Goal: Information Seeking & Learning: Learn about a topic

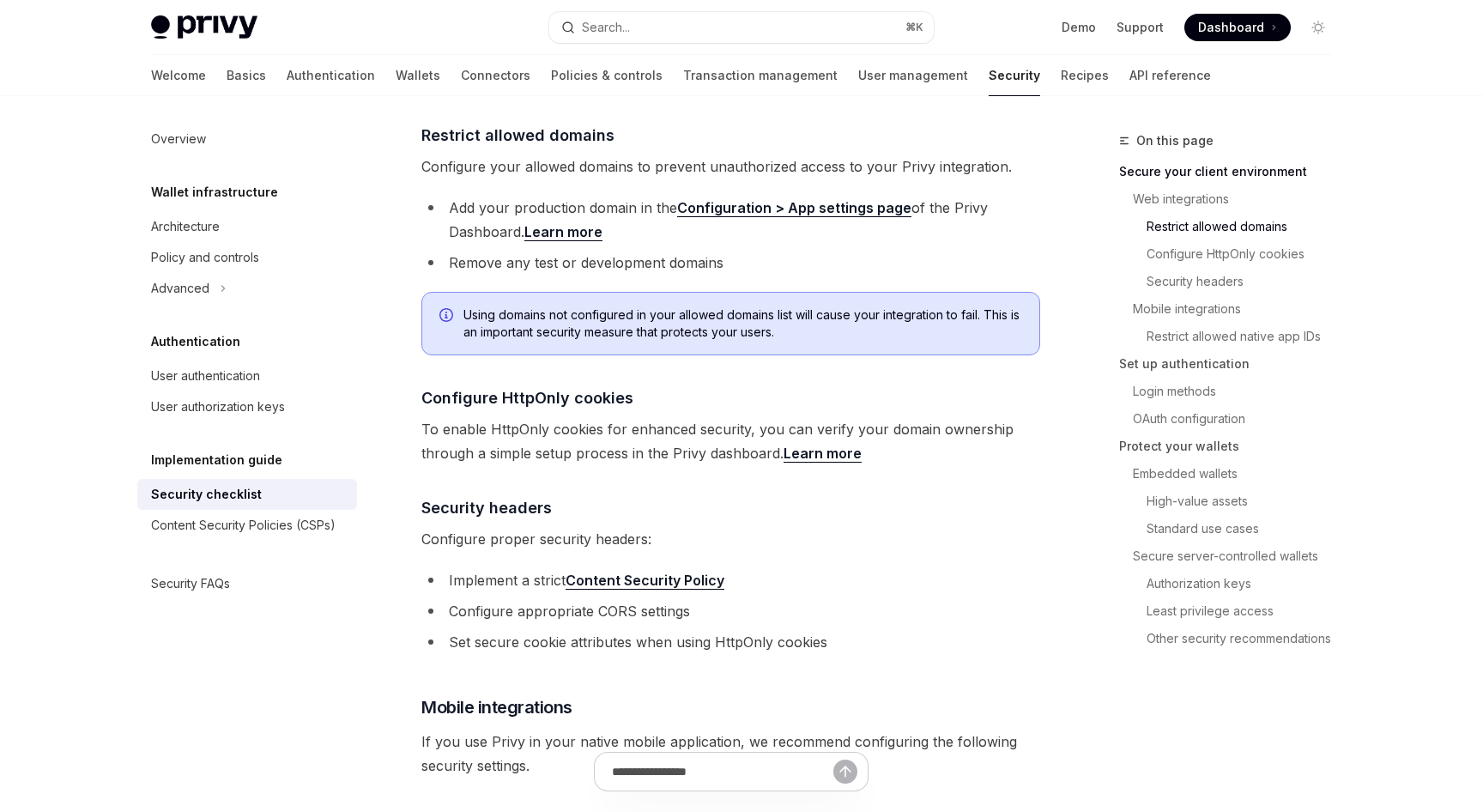
scroll to position [616, 0]
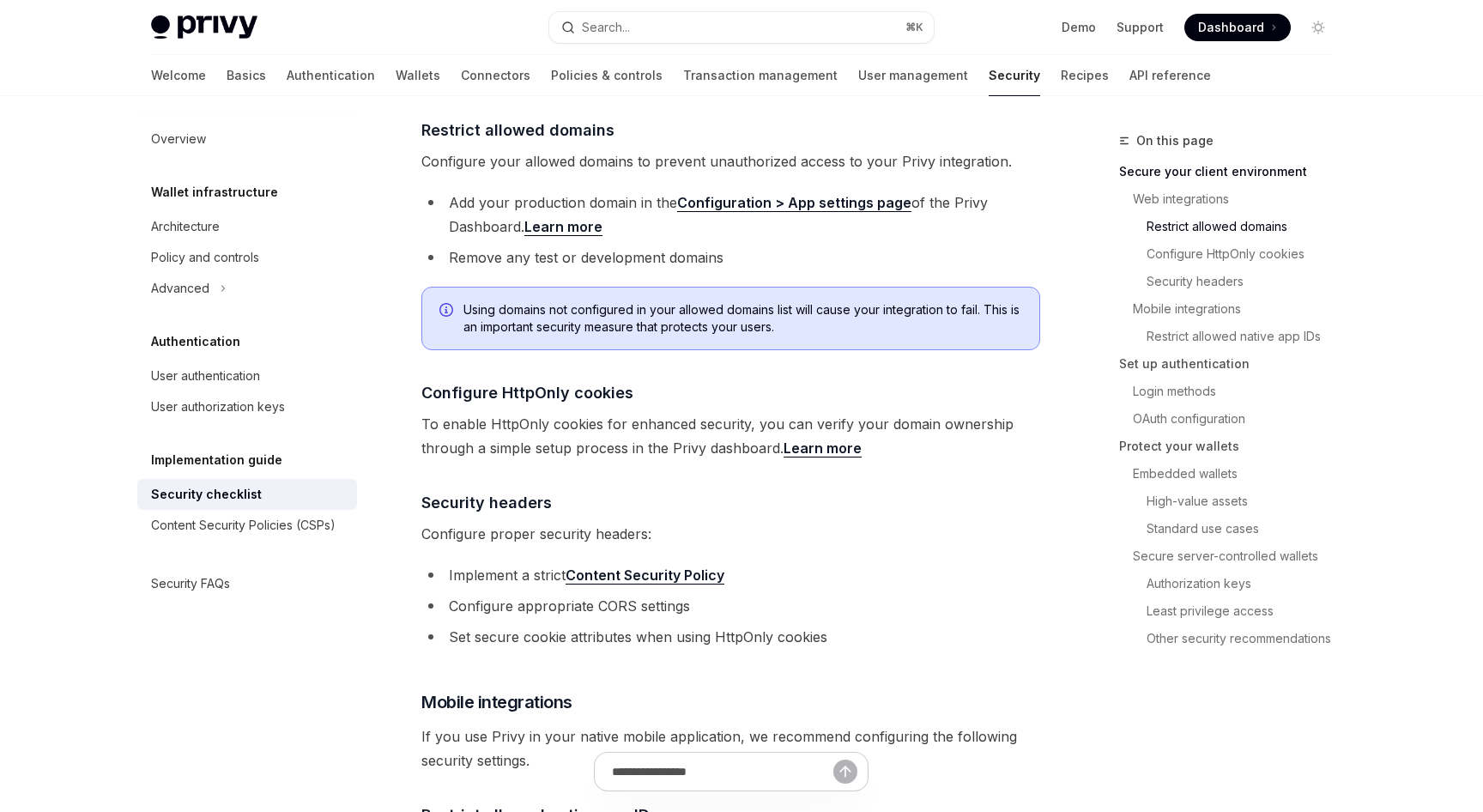
click at [678, 566] on link "Content Security Policy" at bounding box center [644, 575] width 158 height 18
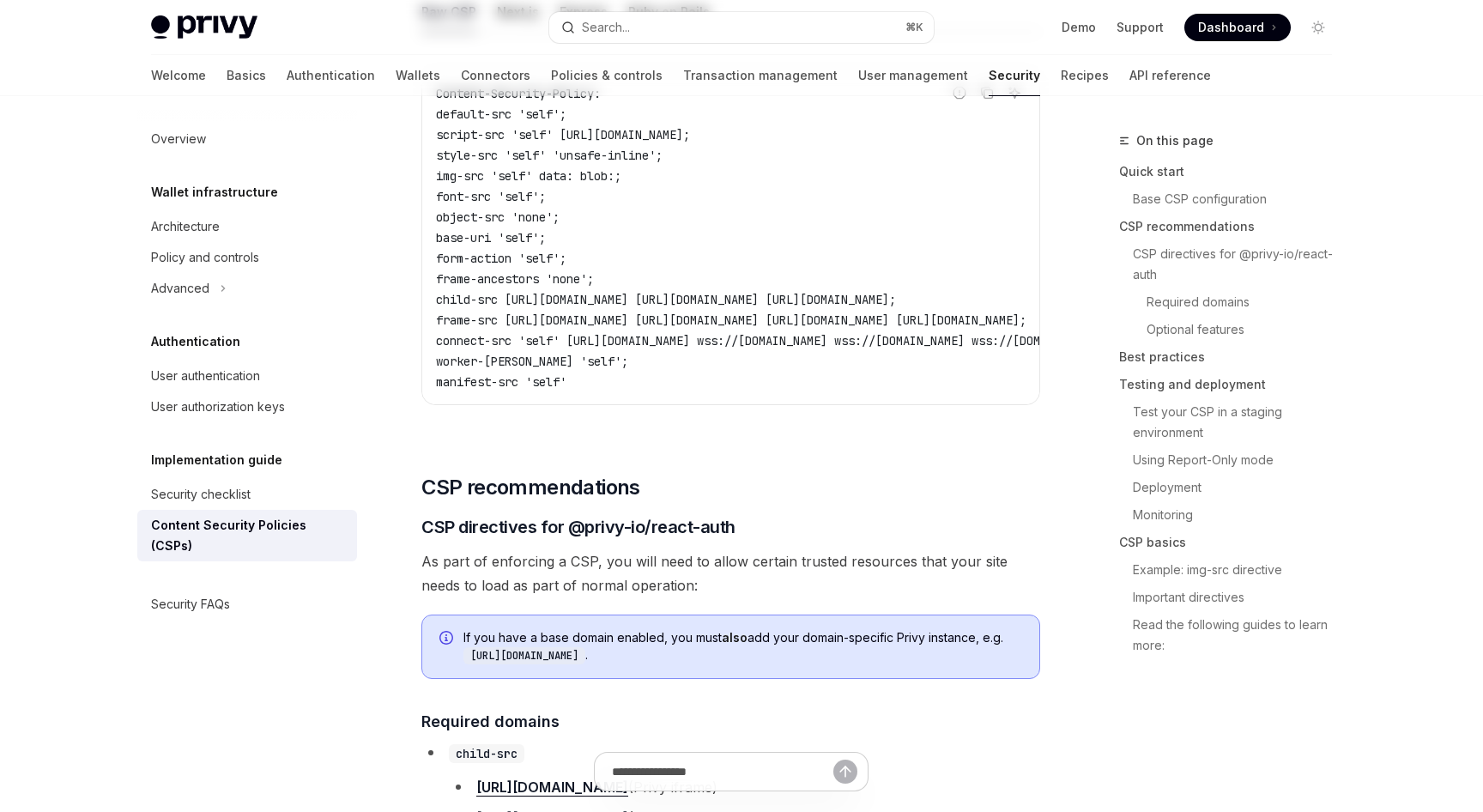
type textarea "*"
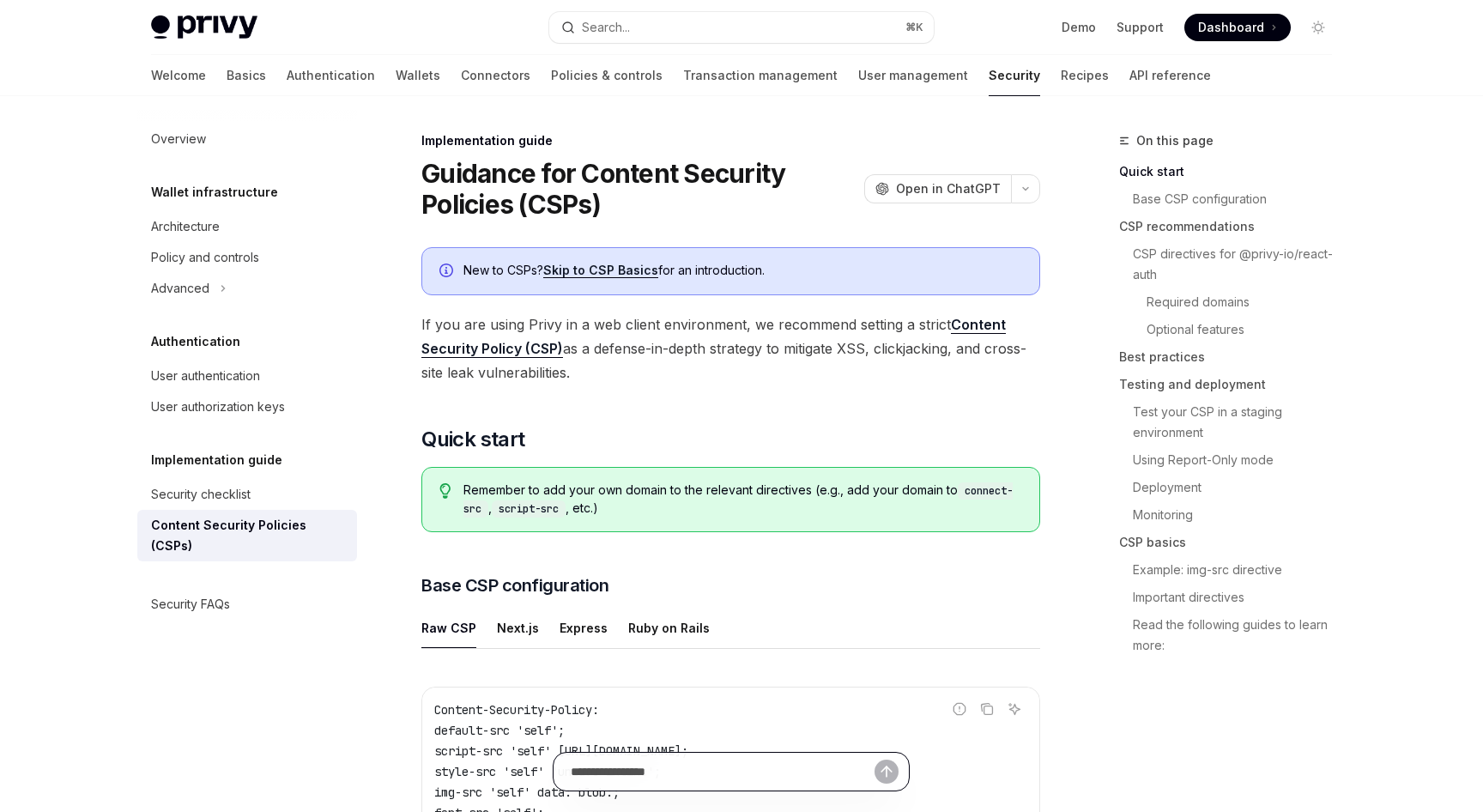
click at [691, 779] on input "Ask a question..." at bounding box center [723, 771] width 304 height 37
type input "**********"
type textarea "*"
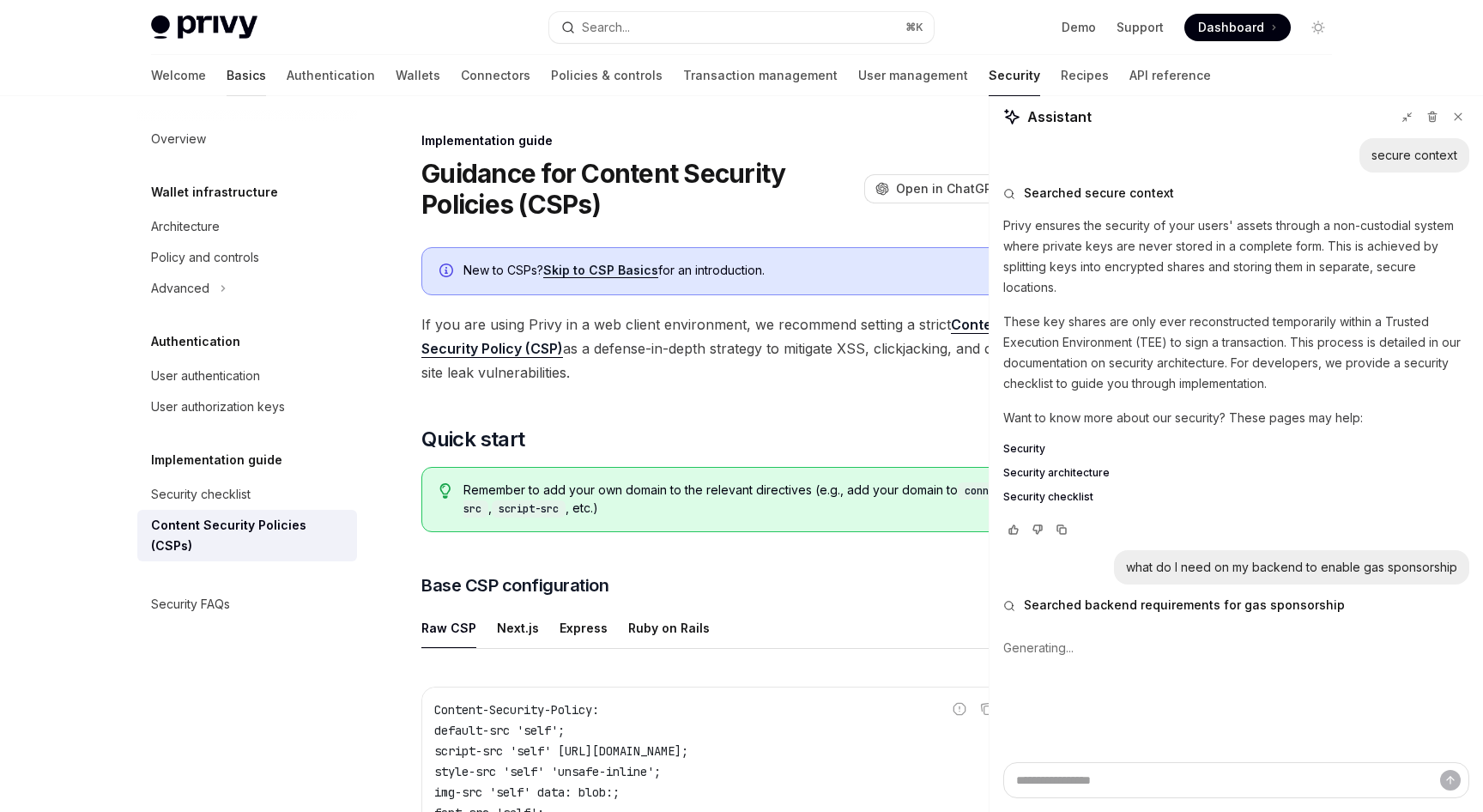
click at [227, 74] on link "Basics" at bounding box center [246, 75] width 39 height 41
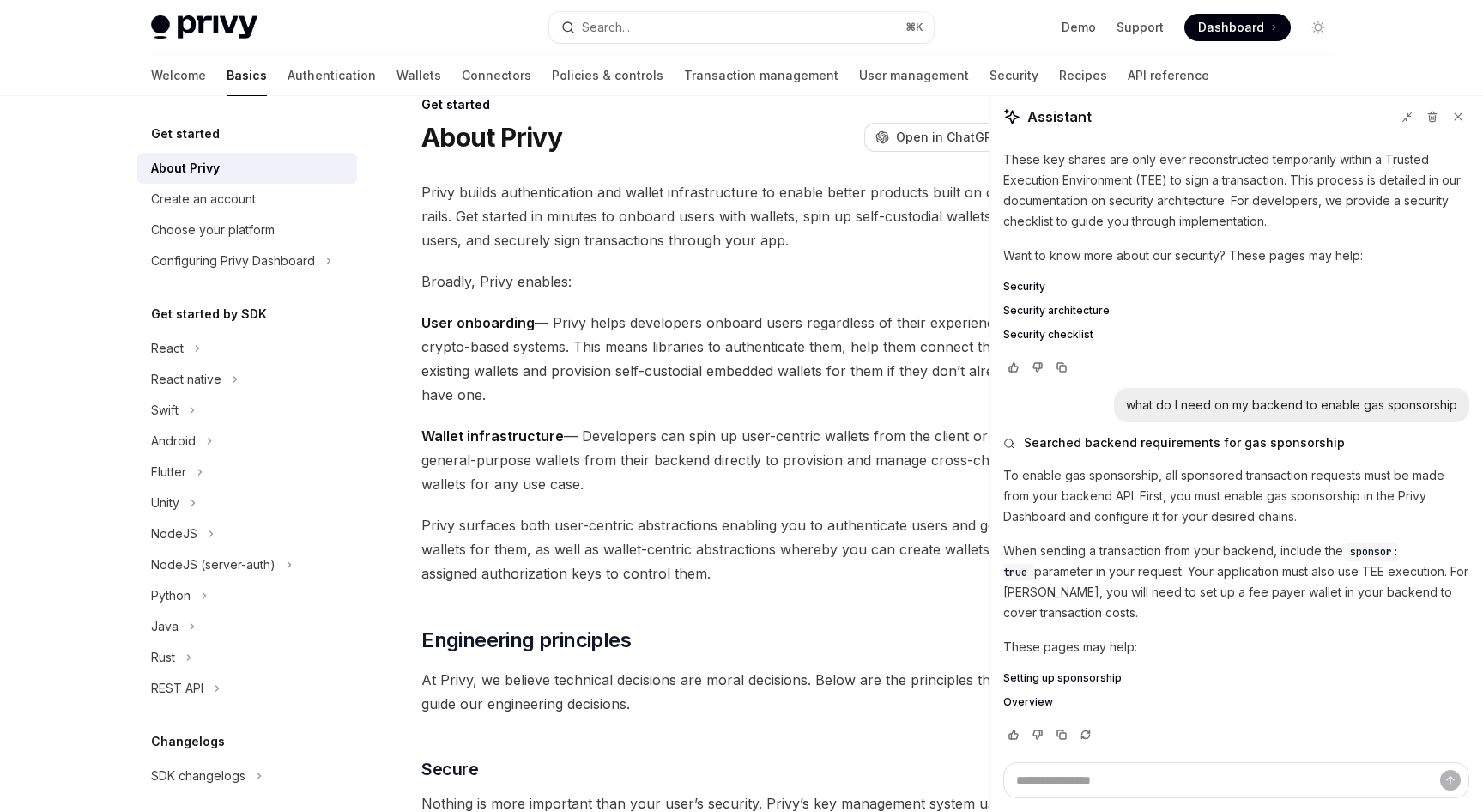
scroll to position [186, 0]
type textarea "*"
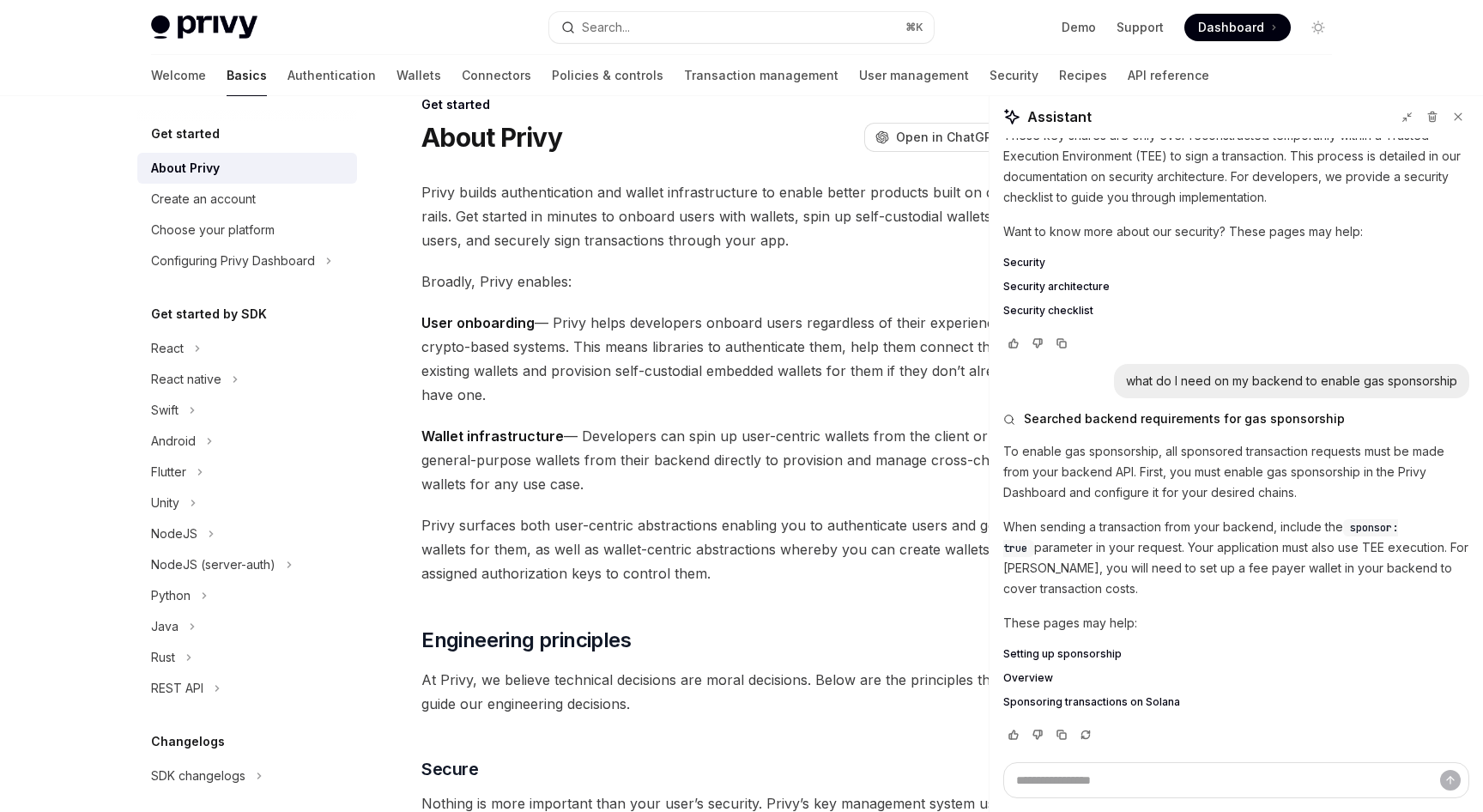
click at [1037, 676] on span "Overview" at bounding box center [1029, 678] width 50 height 13
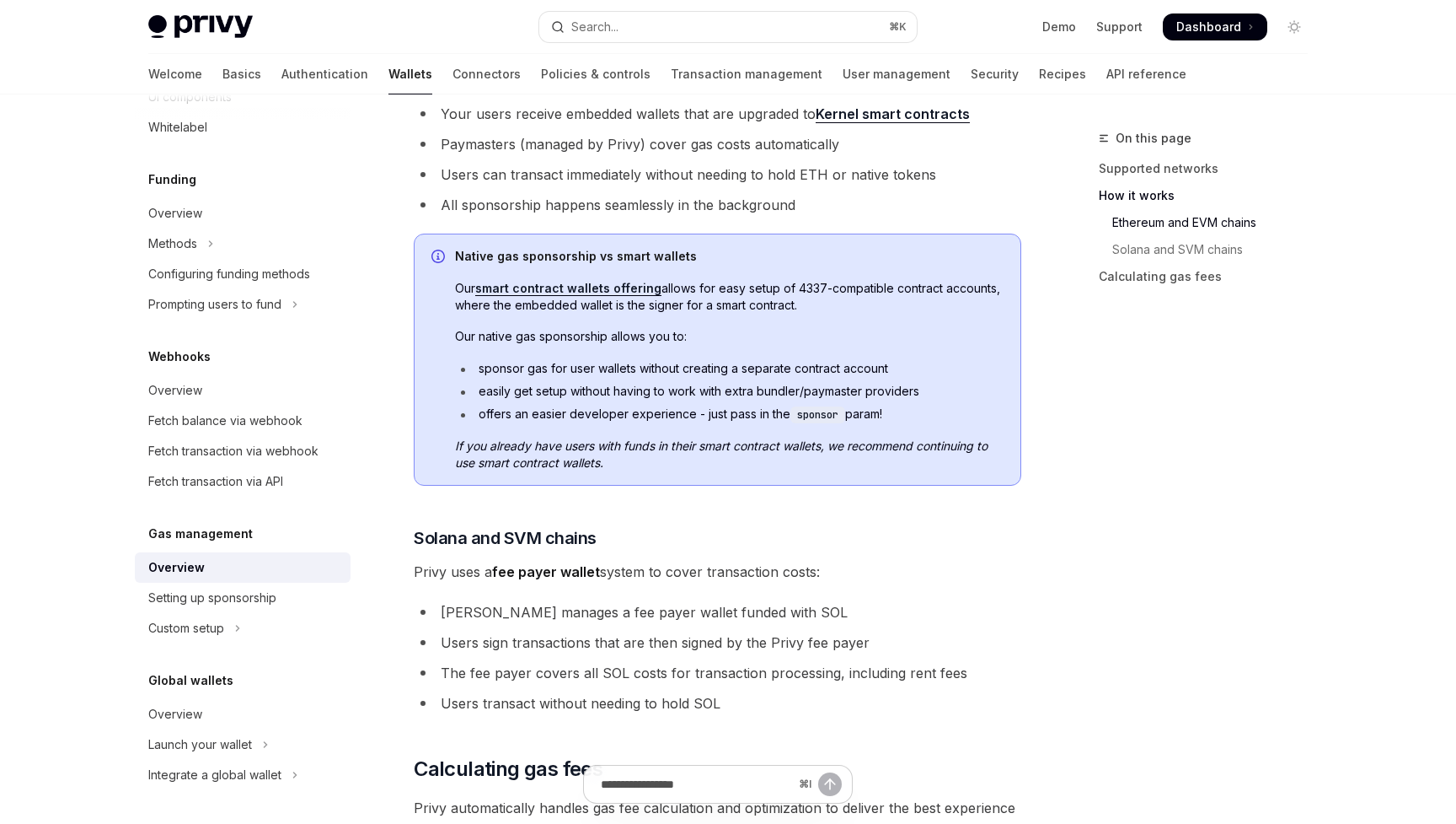
scroll to position [1182, 0]
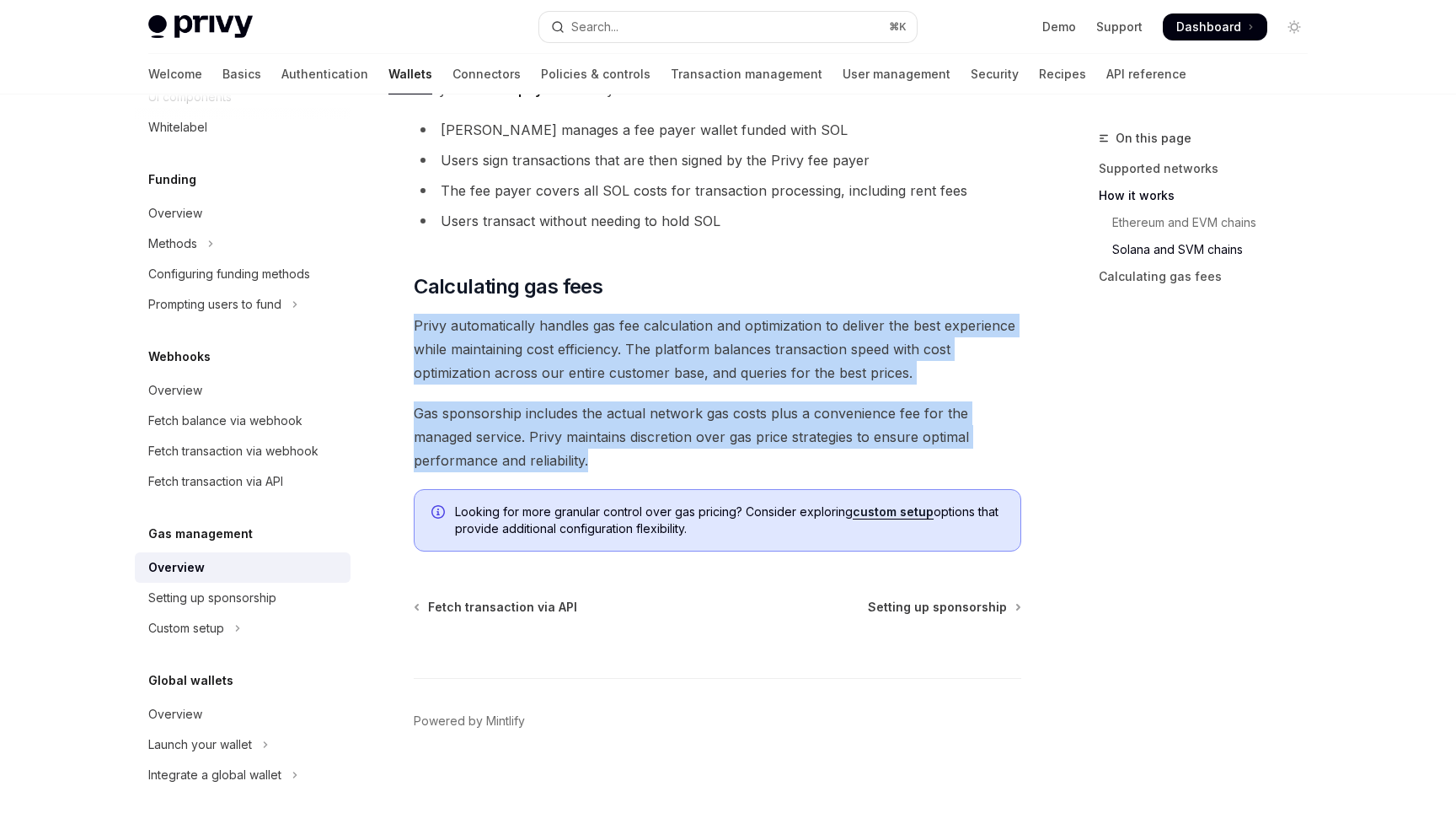
drag, startPoint x: 413, startPoint y: 315, endPoint x: 927, endPoint y: 469, distance: 536.6
click at [927, 469] on span "Gas sponsorship includes the actual network gas costs plus a convenience fee fo…" at bounding box center [717, 437] width 608 height 71
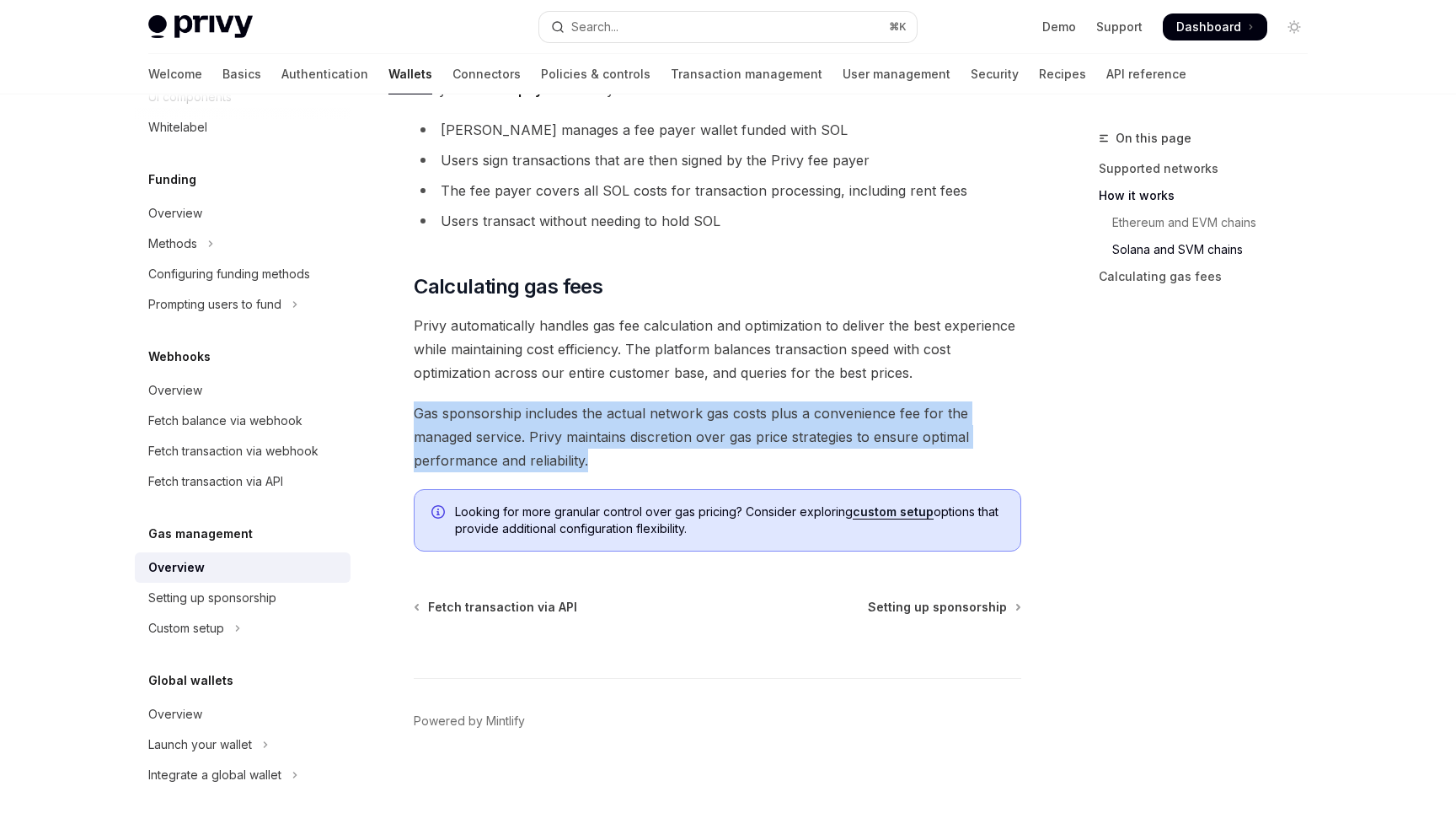
drag, startPoint x: 832, startPoint y: 469, endPoint x: 618, endPoint y: 389, distance: 228.5
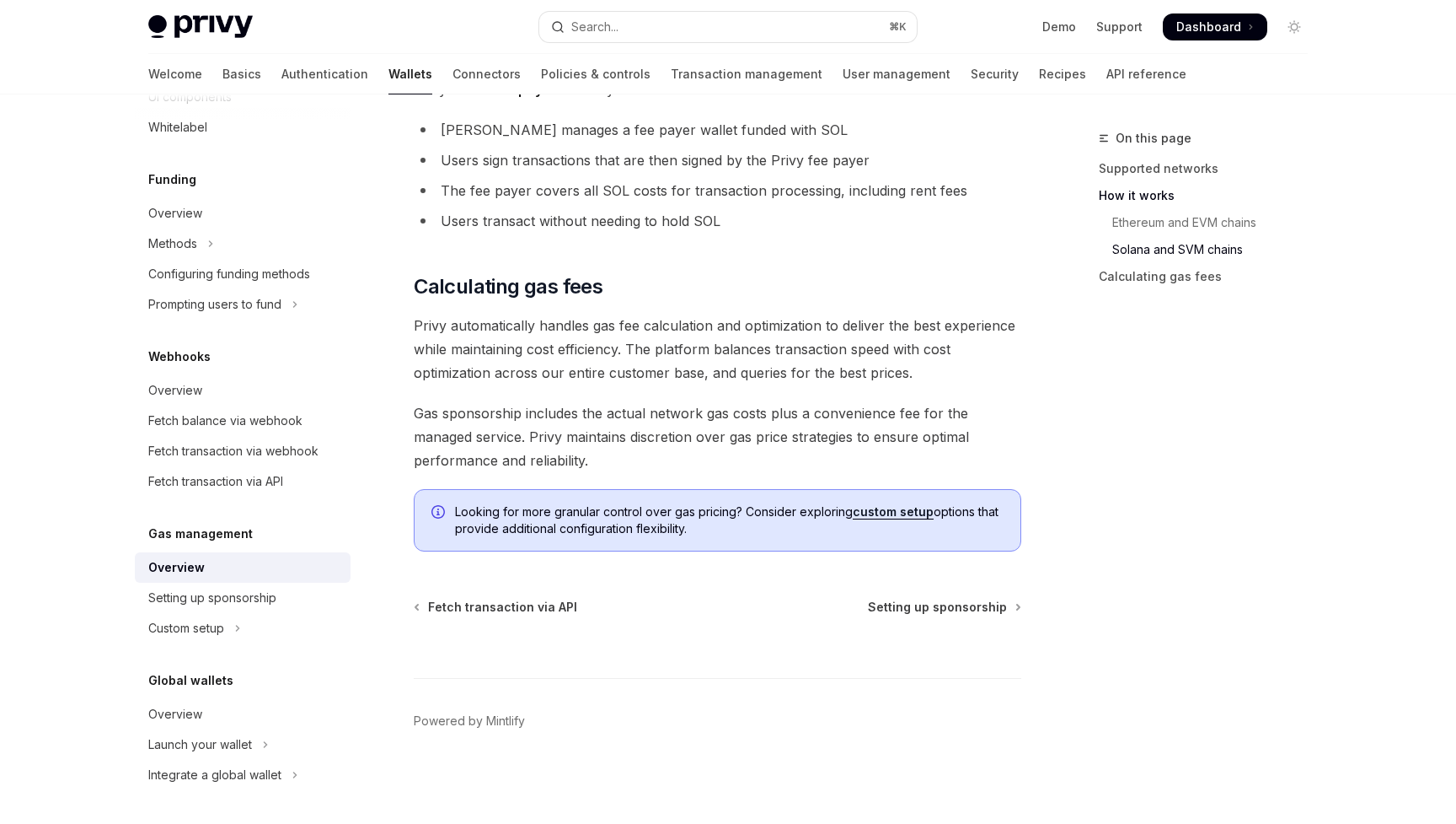
click at [893, 451] on span "Gas sponsorship includes the actual network gas costs plus a convenience fee fo…" at bounding box center [717, 437] width 608 height 71
click at [300, 417] on div "Fetch balance via webhook" at bounding box center [225, 420] width 155 height 20
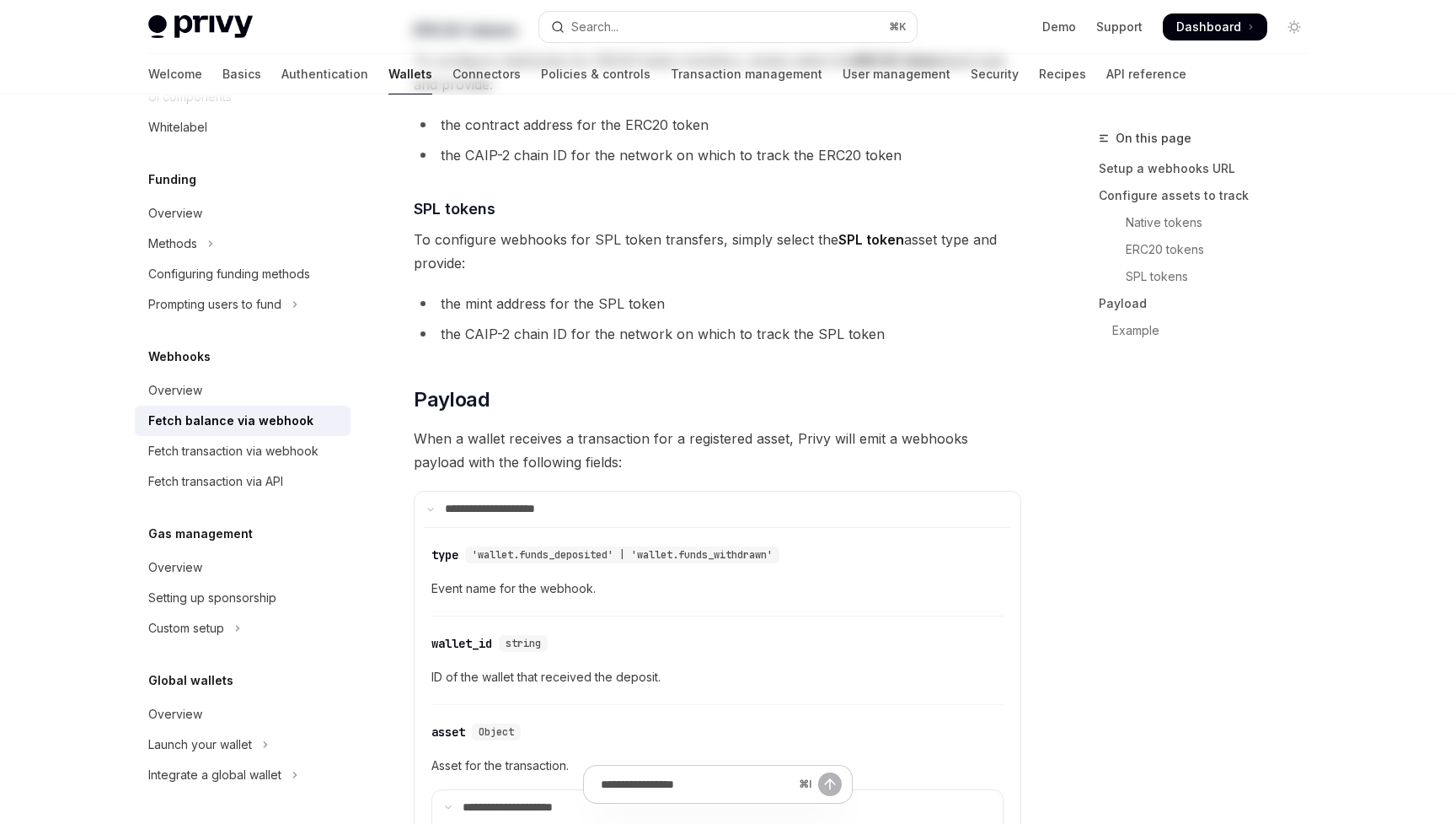
type textarea "*"
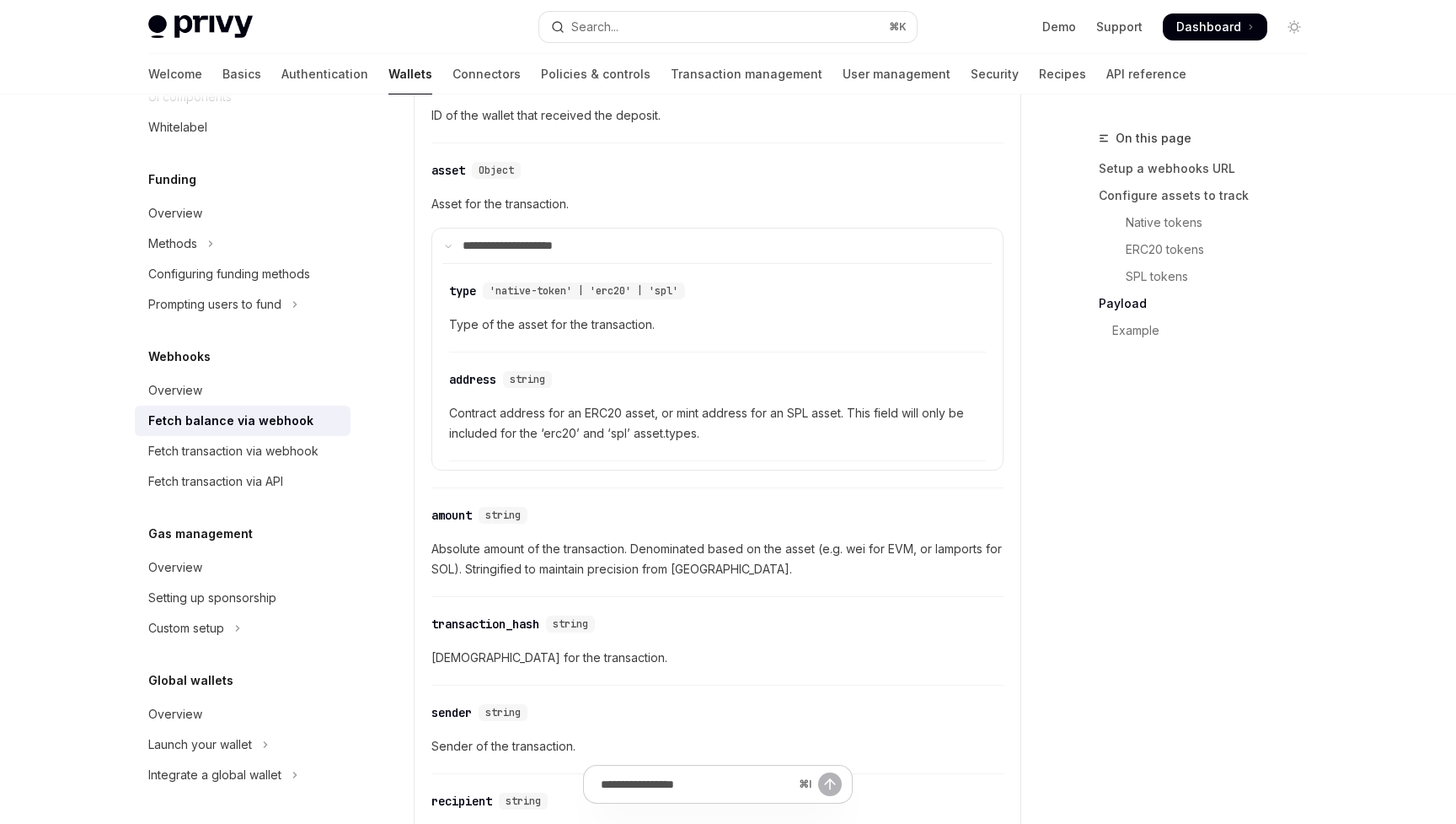
scroll to position [1947, 0]
